Goal: Task Accomplishment & Management: Use online tool/utility

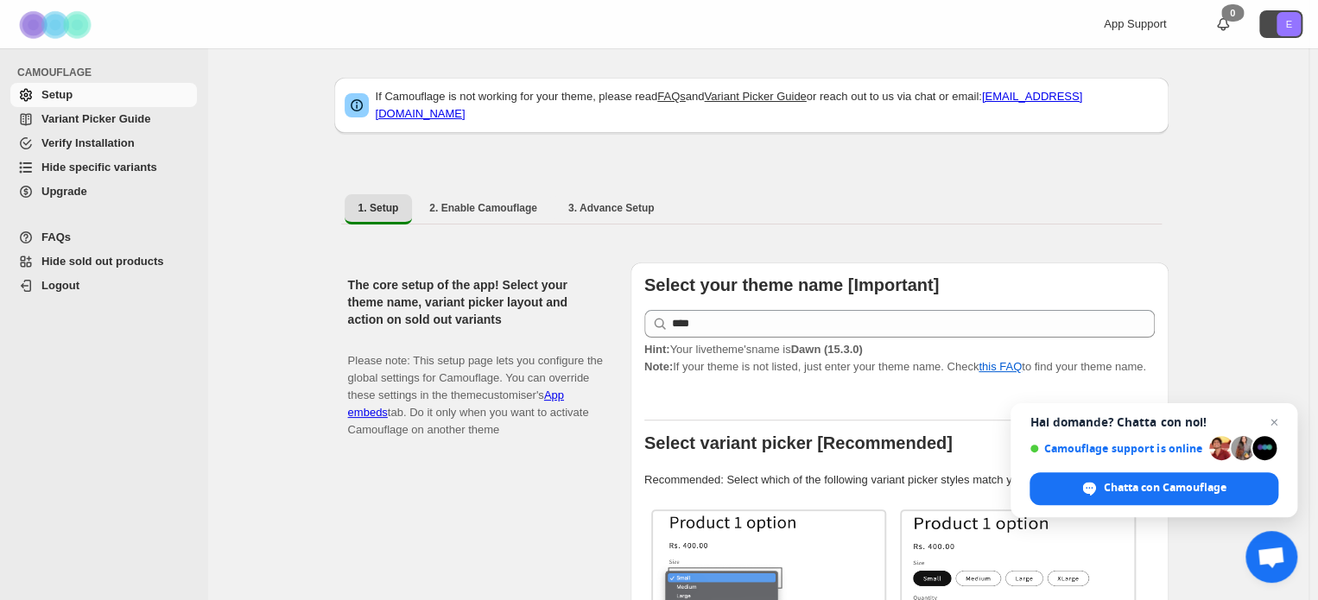
click at [1291, 27] on text "E" at bounding box center [1288, 24] width 6 height 10
click at [83, 123] on span "Variant Picker Guide" at bounding box center [95, 118] width 109 height 13
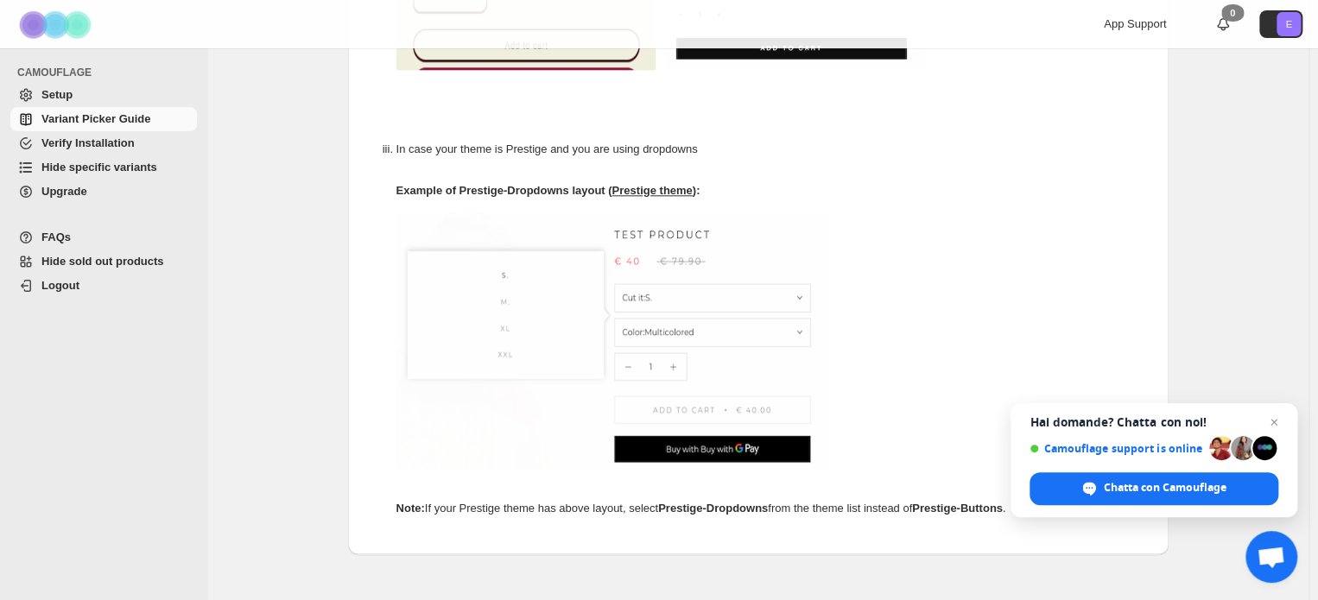
scroll to position [1037, 0]
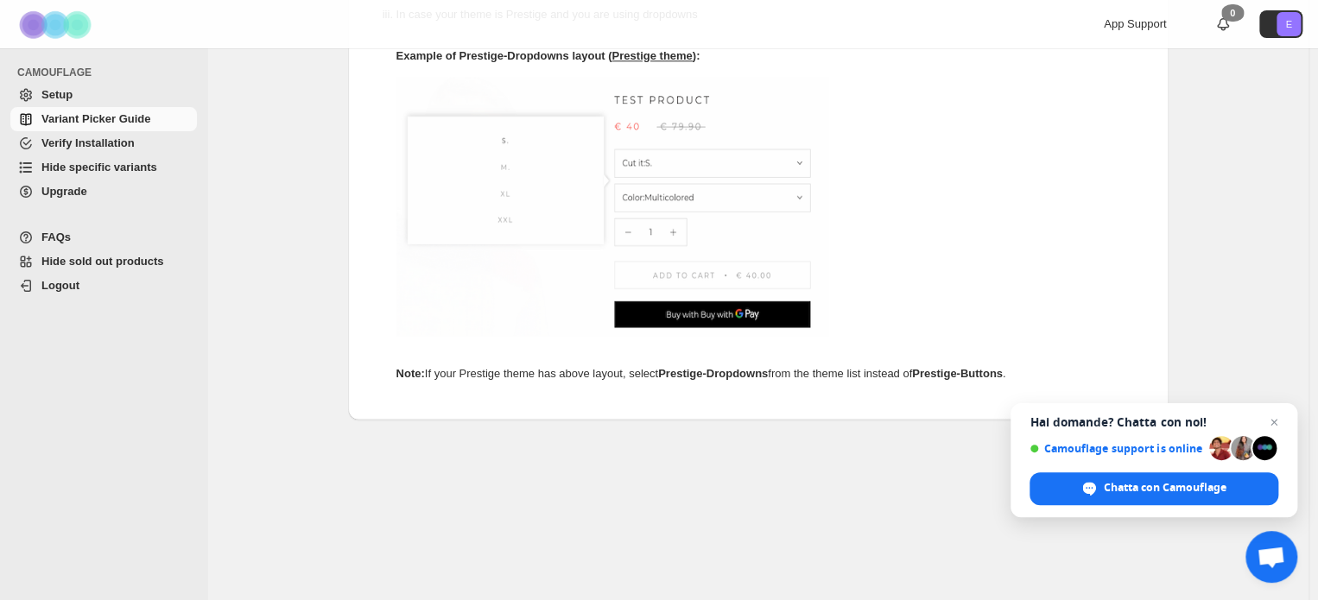
click at [162, 144] on span "Verify Installation" at bounding box center [117, 143] width 152 height 17
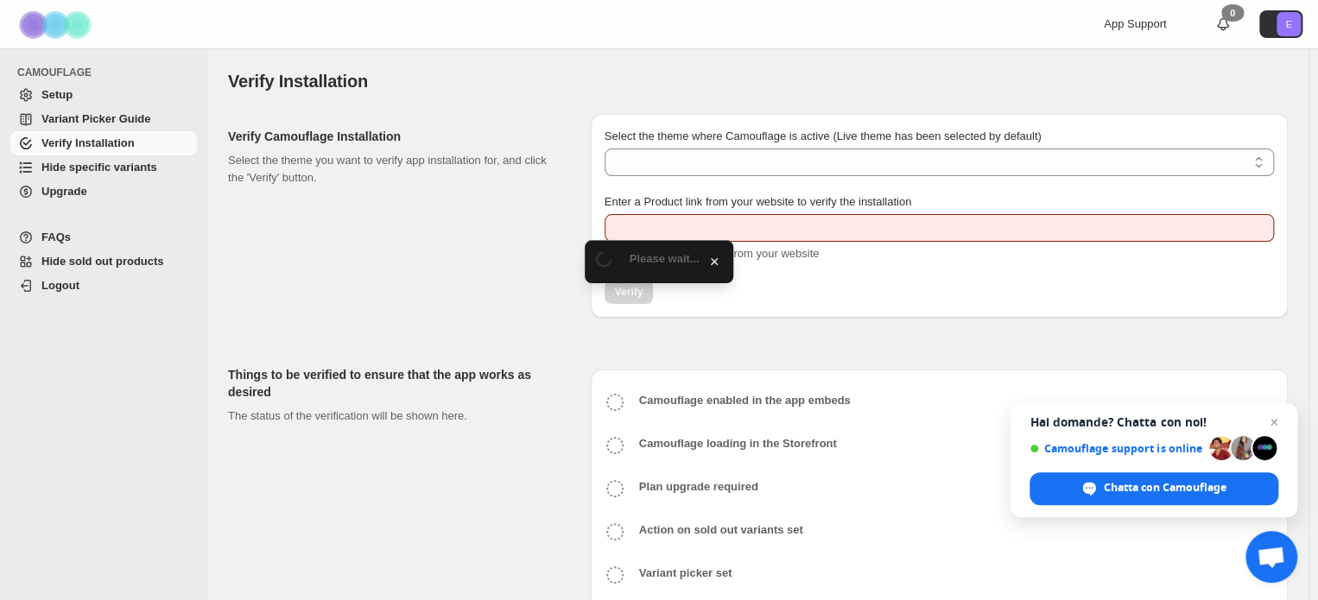
type input "**********"
select select "**********"
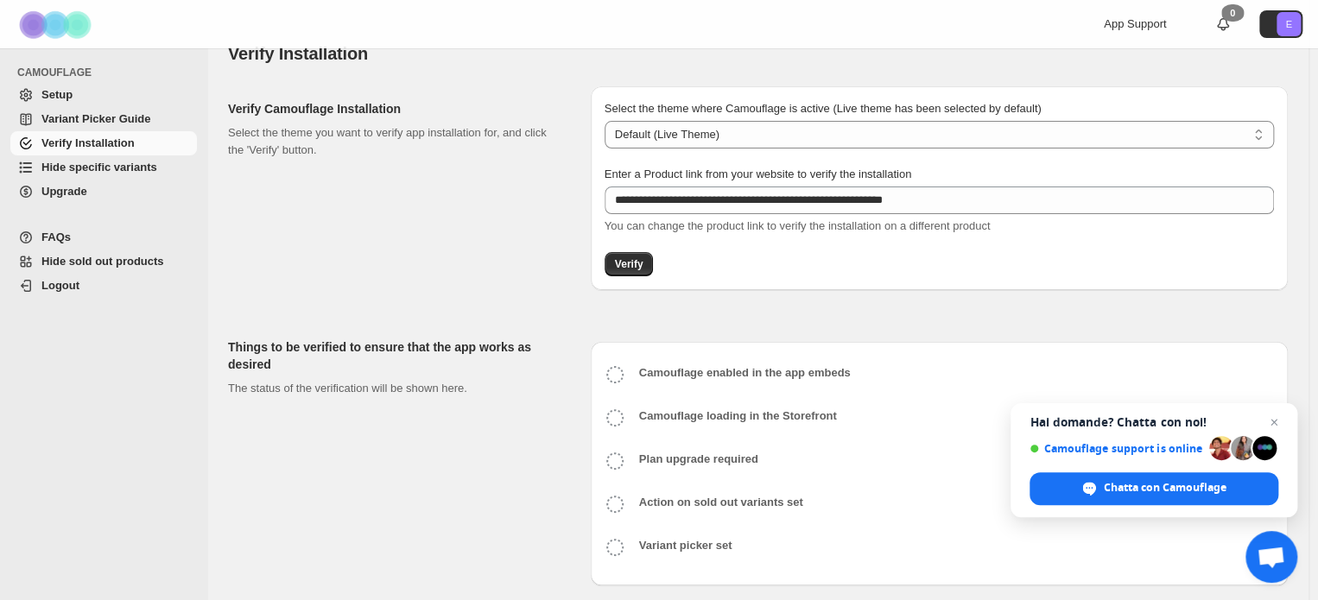
scroll to position [41, 0]
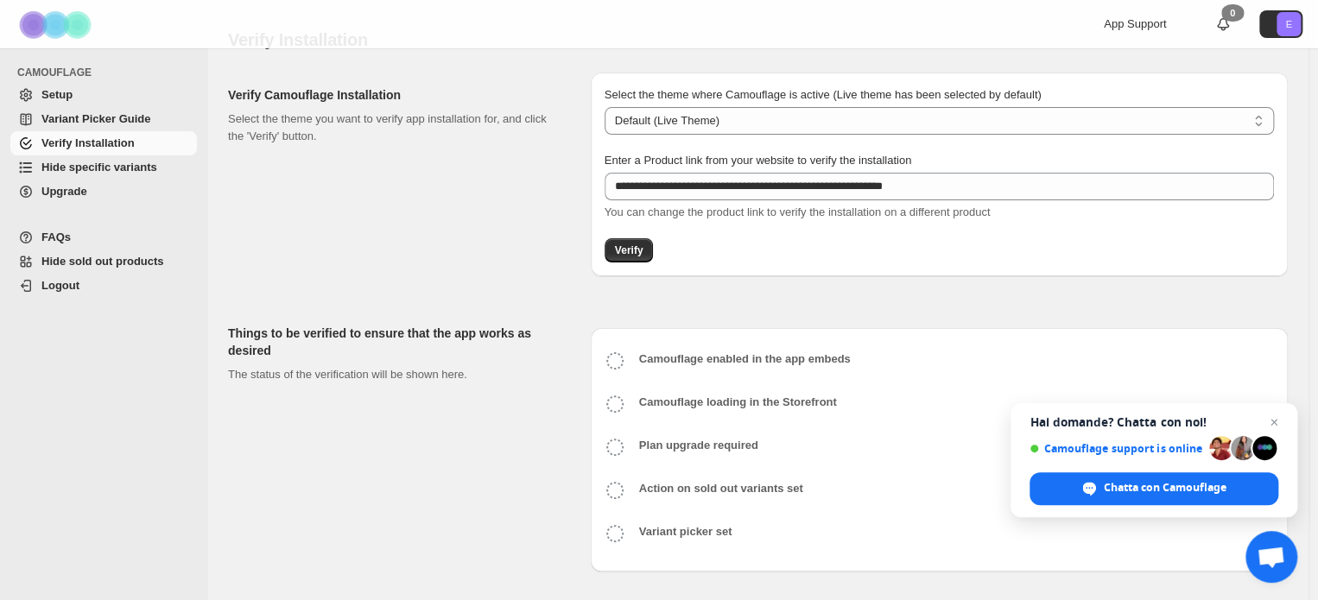
click at [162, 168] on span "Hide specific variants" at bounding box center [117, 167] width 152 height 17
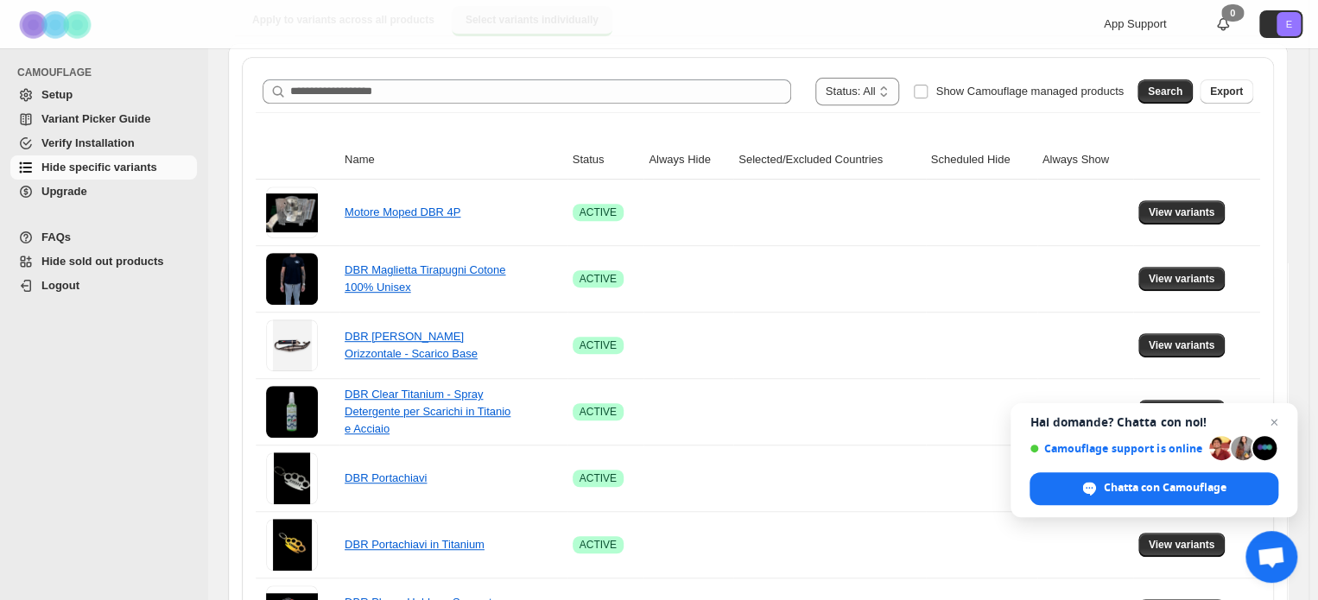
scroll to position [173, 0]
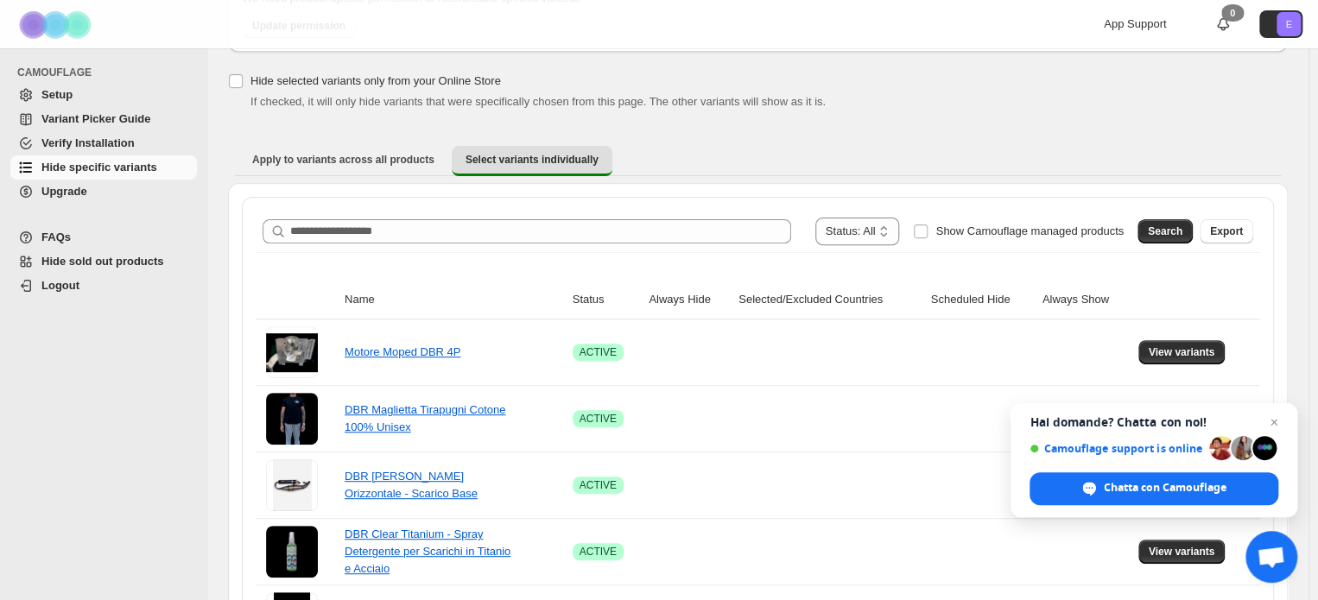
click at [73, 99] on span "Setup" at bounding box center [117, 94] width 152 height 17
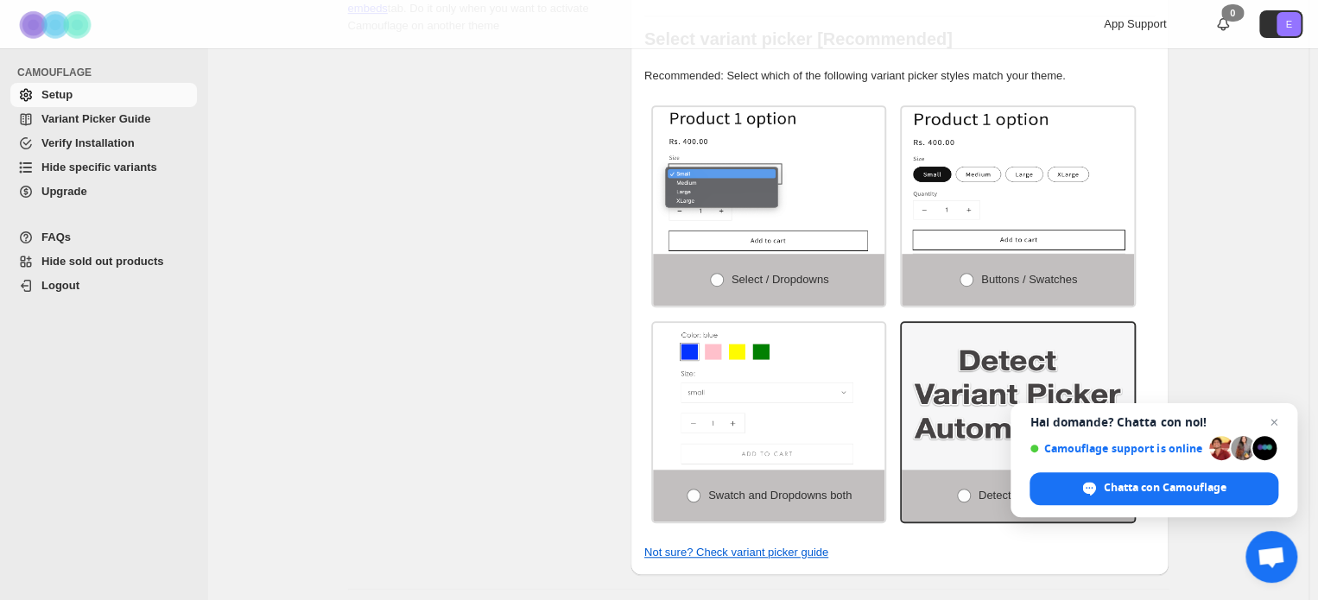
scroll to position [605, 0]
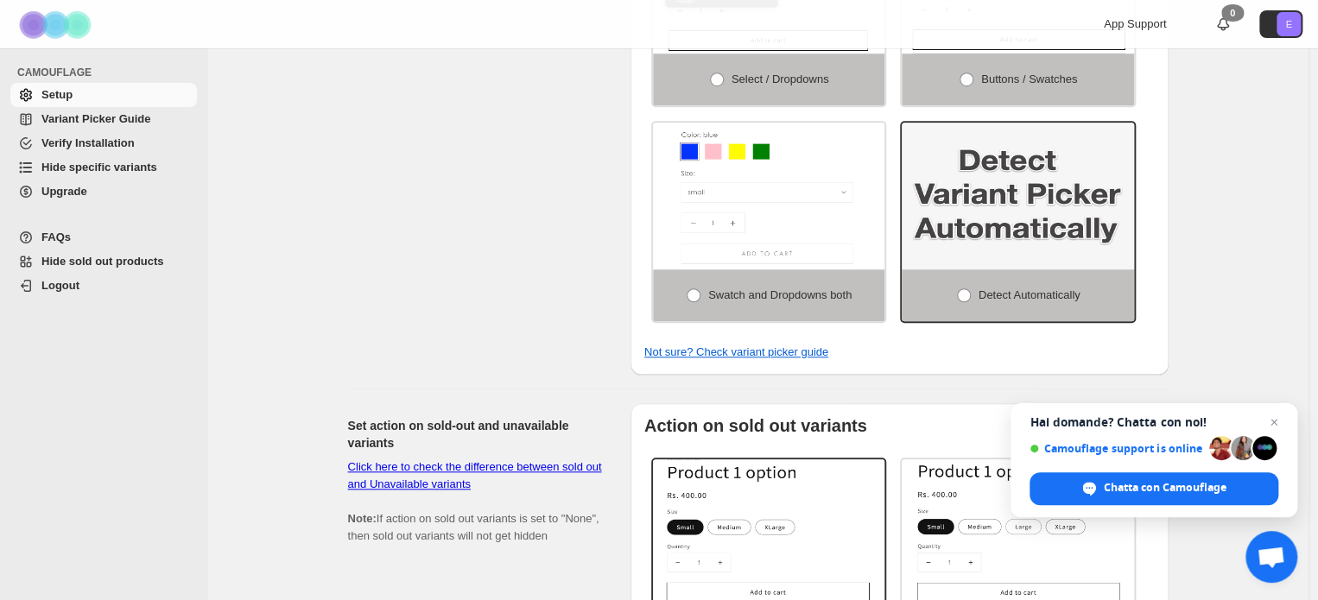
click at [143, 260] on span "Hide sold out products" at bounding box center [102, 261] width 123 height 13
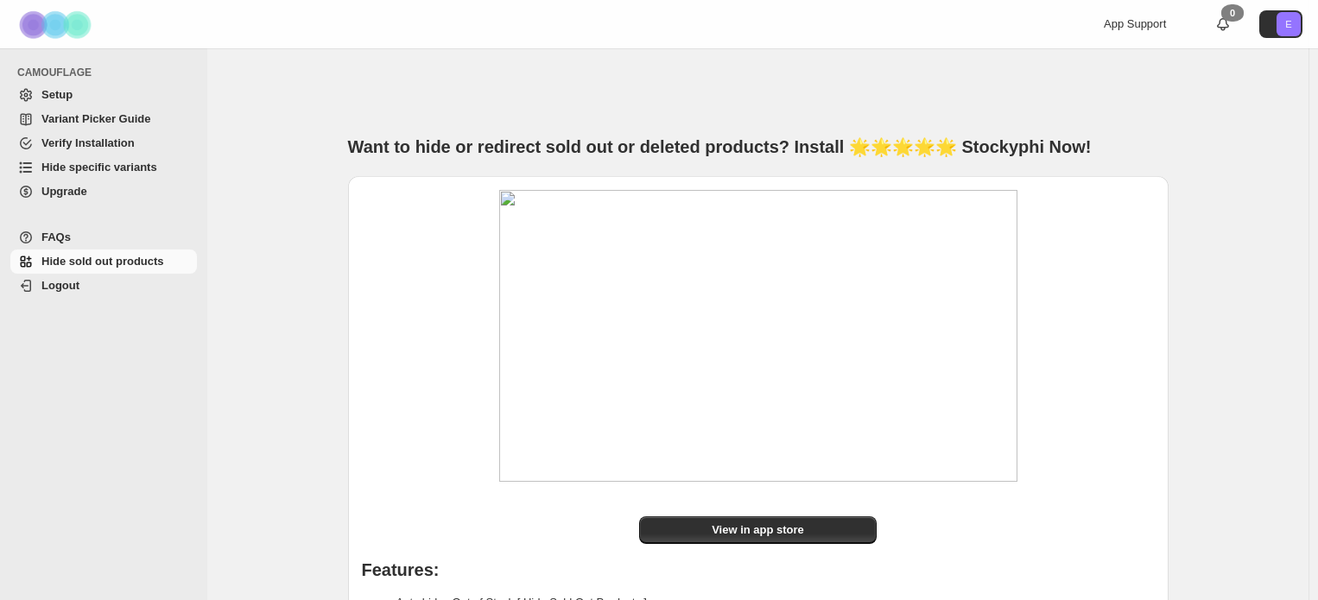
scroll to position [258, 0]
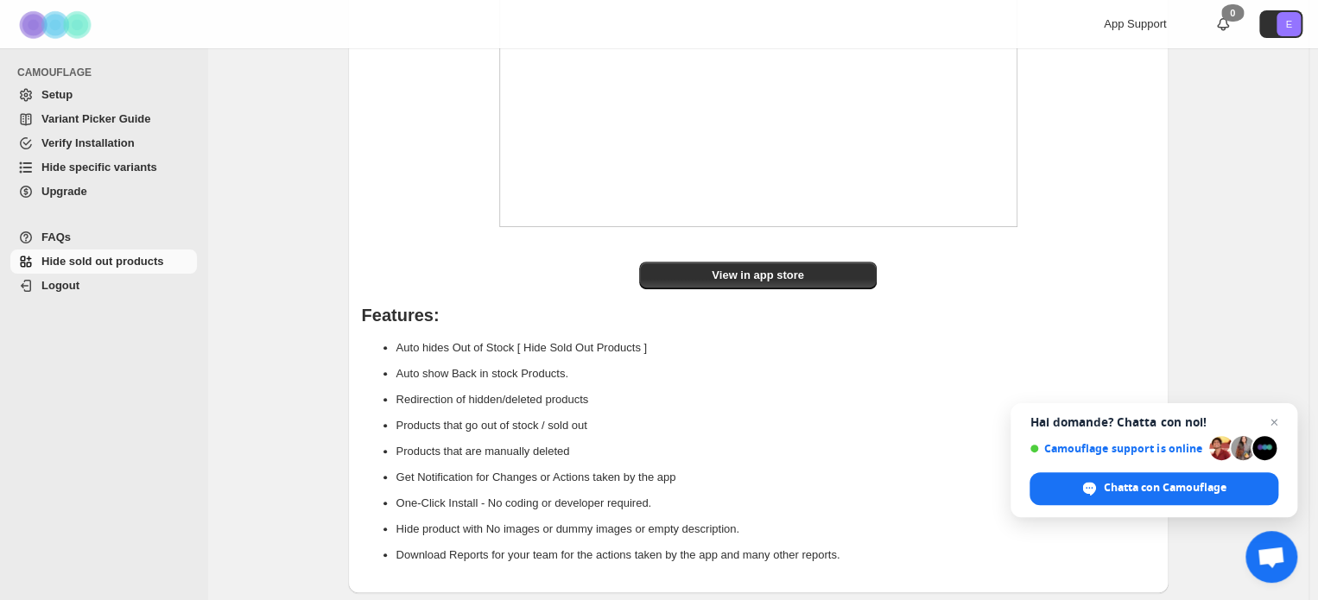
click at [80, 168] on span "Hide specific variants" at bounding box center [99, 167] width 116 height 13
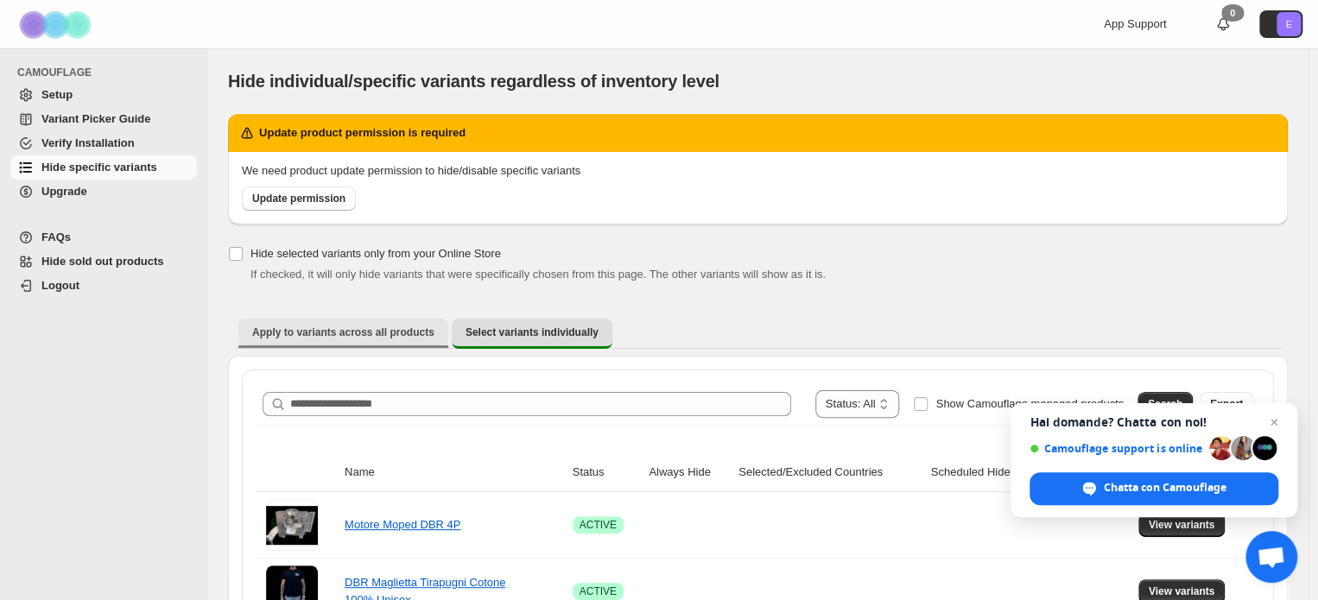
click at [337, 318] on div "Apply to variants across all products Select variants individually More views A…" at bounding box center [758, 333] width 1060 height 45
click at [335, 337] on span "Apply to variants across all products" at bounding box center [343, 333] width 182 height 14
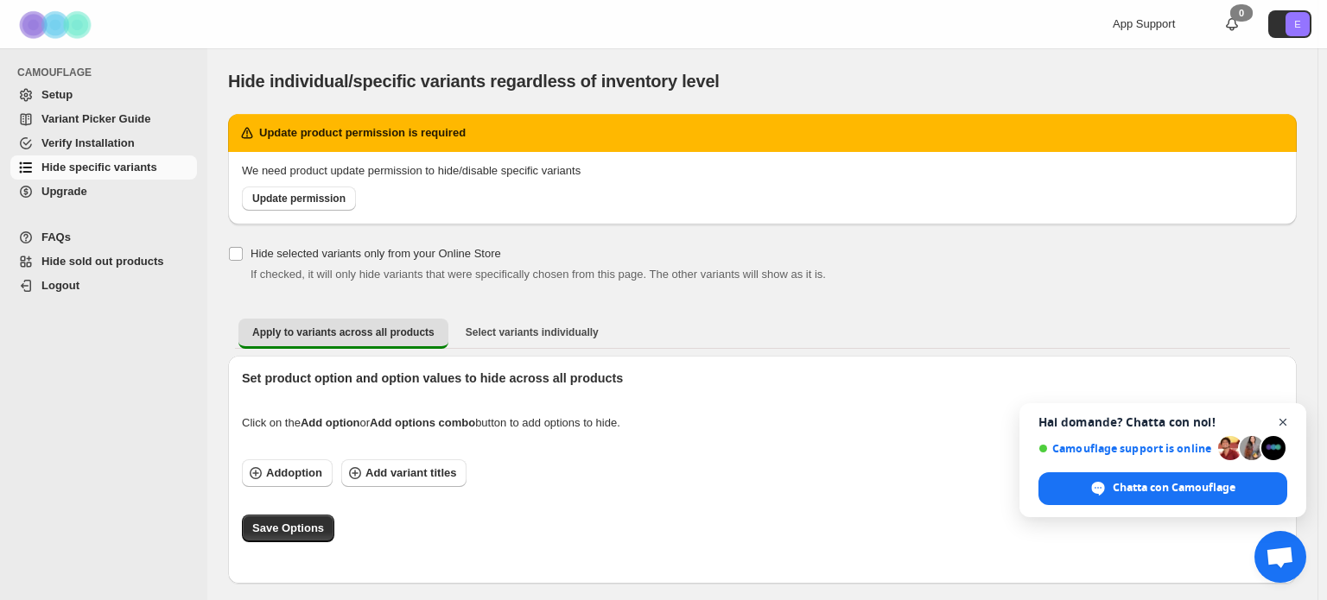
click at [1291, 423] on span "Aprire la chat" at bounding box center [1283, 423] width 22 height 22
